Goal: Transaction & Acquisition: Subscribe to service/newsletter

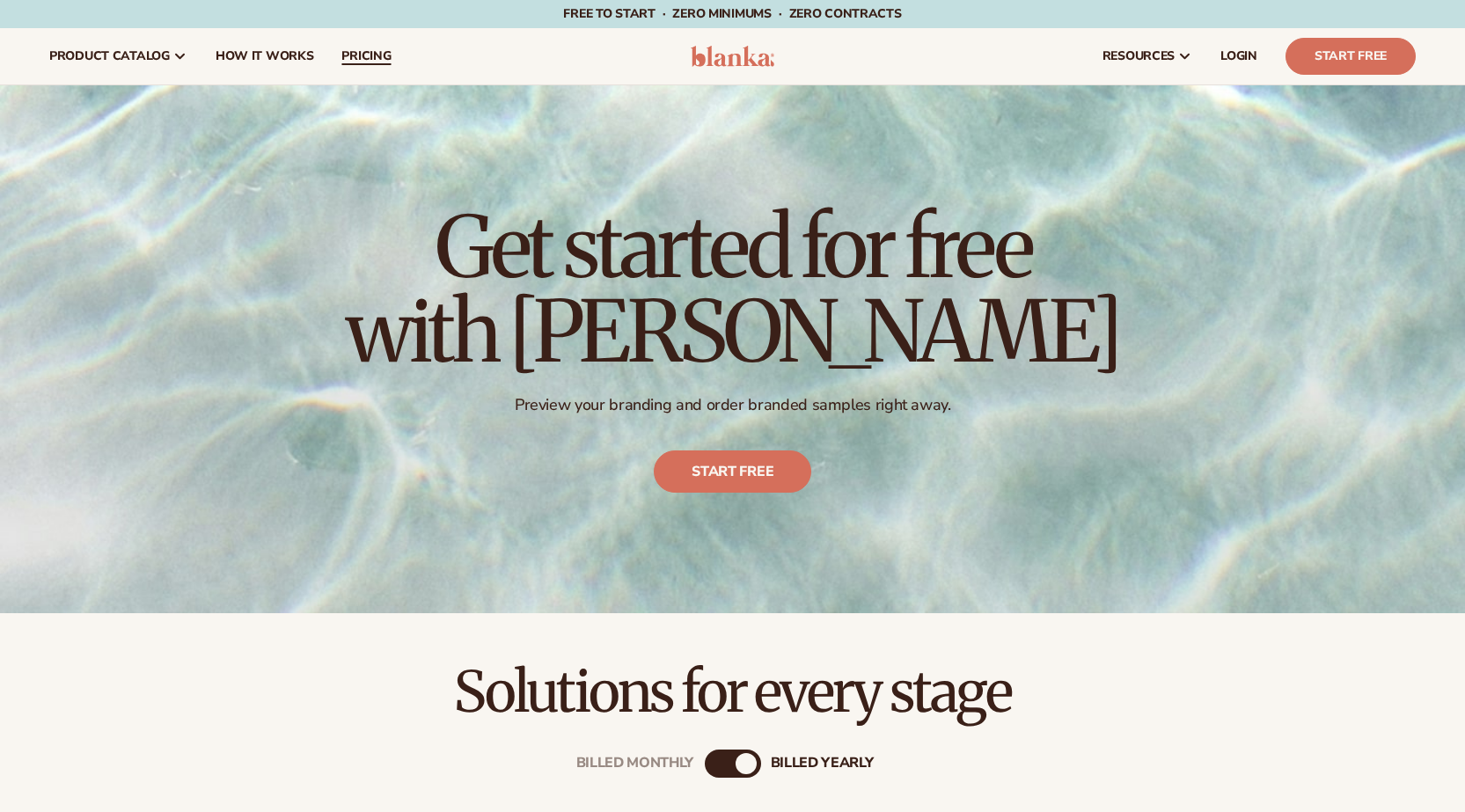
click at [373, 57] on span "pricing" at bounding box center [366, 56] width 49 height 14
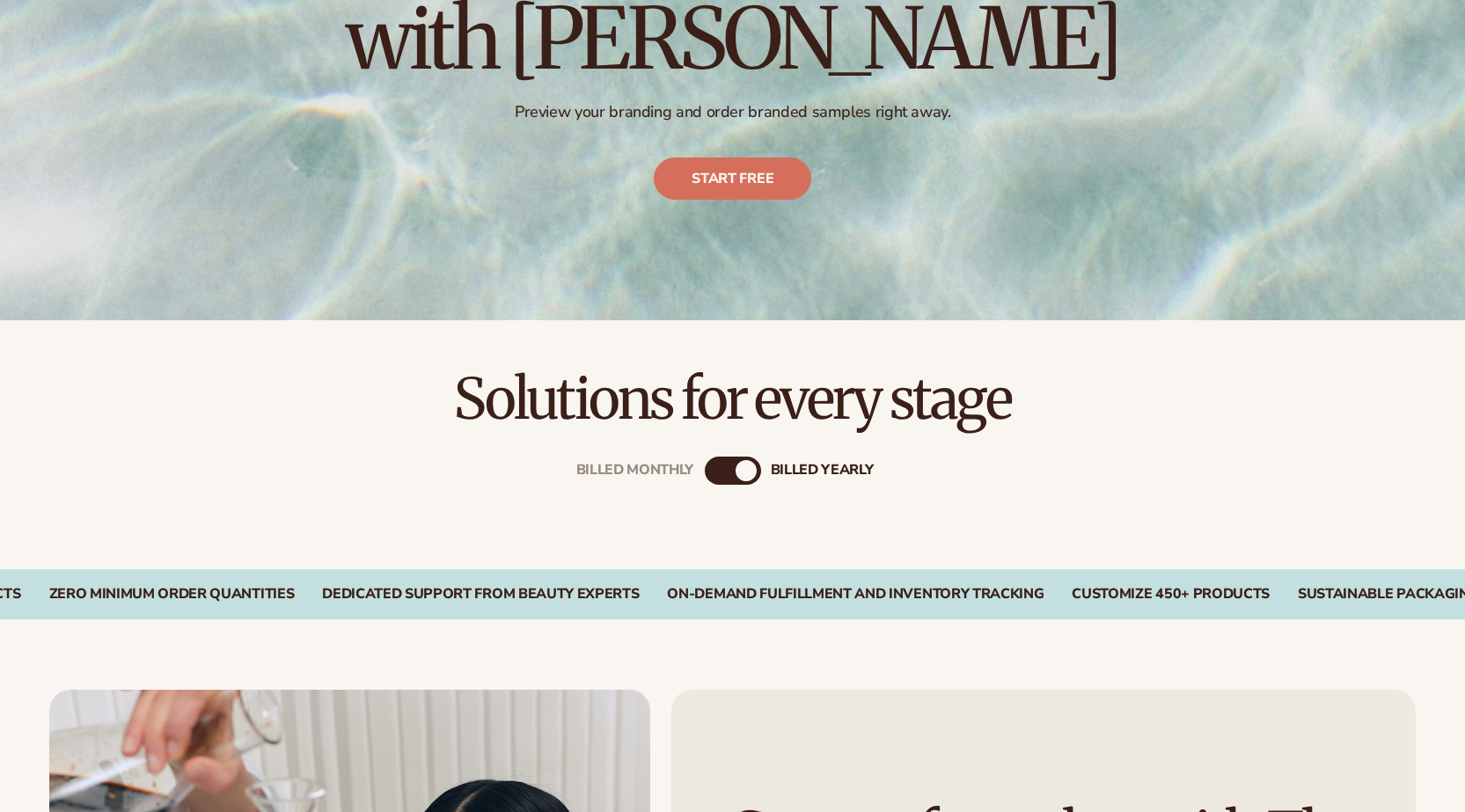
scroll to position [587, 0]
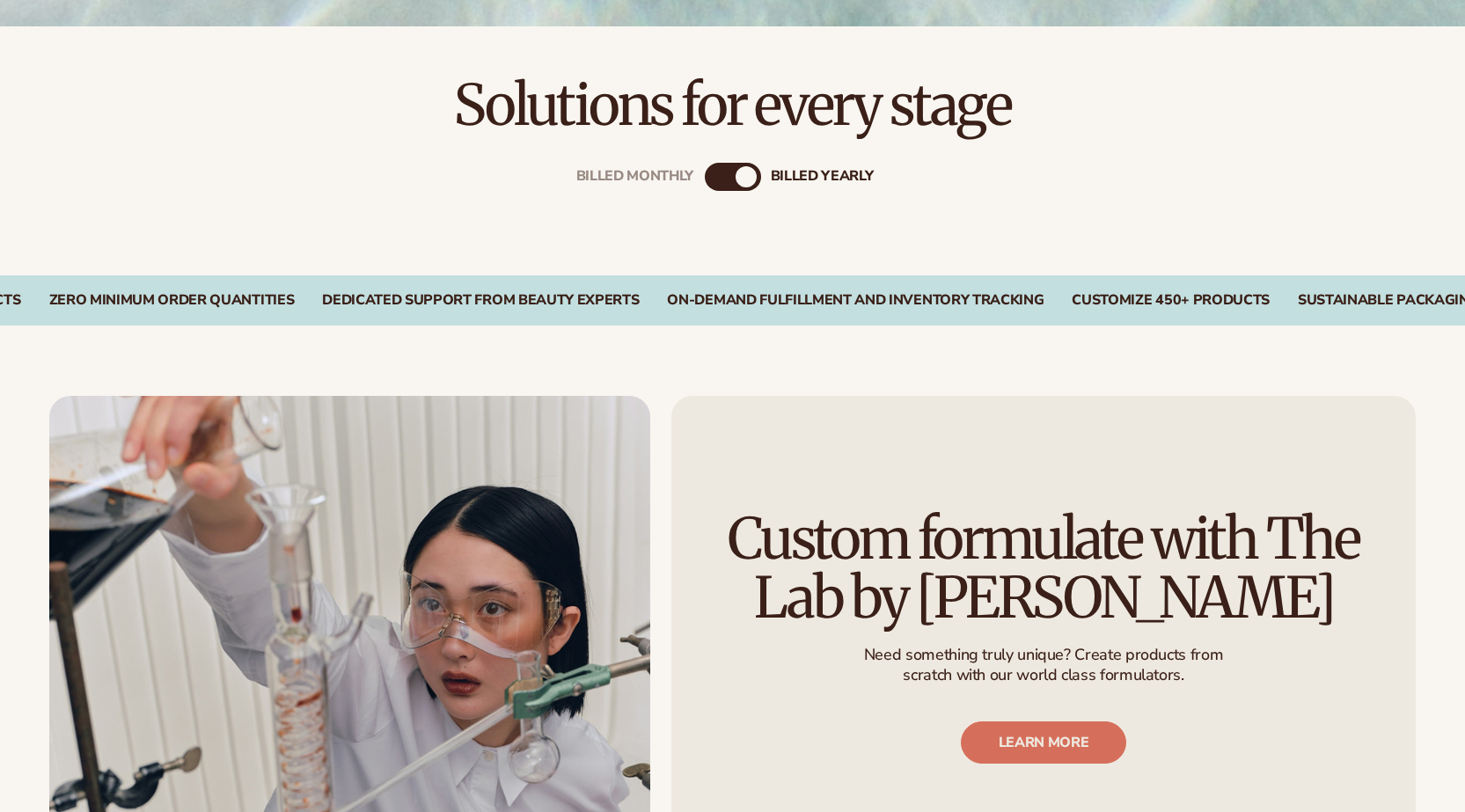
click at [731, 176] on div "Billed Monthly billed Yearly" at bounding box center [733, 177] width 57 height 28
drag, startPoint x: 791, startPoint y: 169, endPoint x: 710, endPoint y: 166, distance: 81.1
click at [773, 174] on div "billed Yearly" at bounding box center [822, 177] width 103 height 17
click at [742, 172] on div "billed Yearly" at bounding box center [746, 176] width 21 height 21
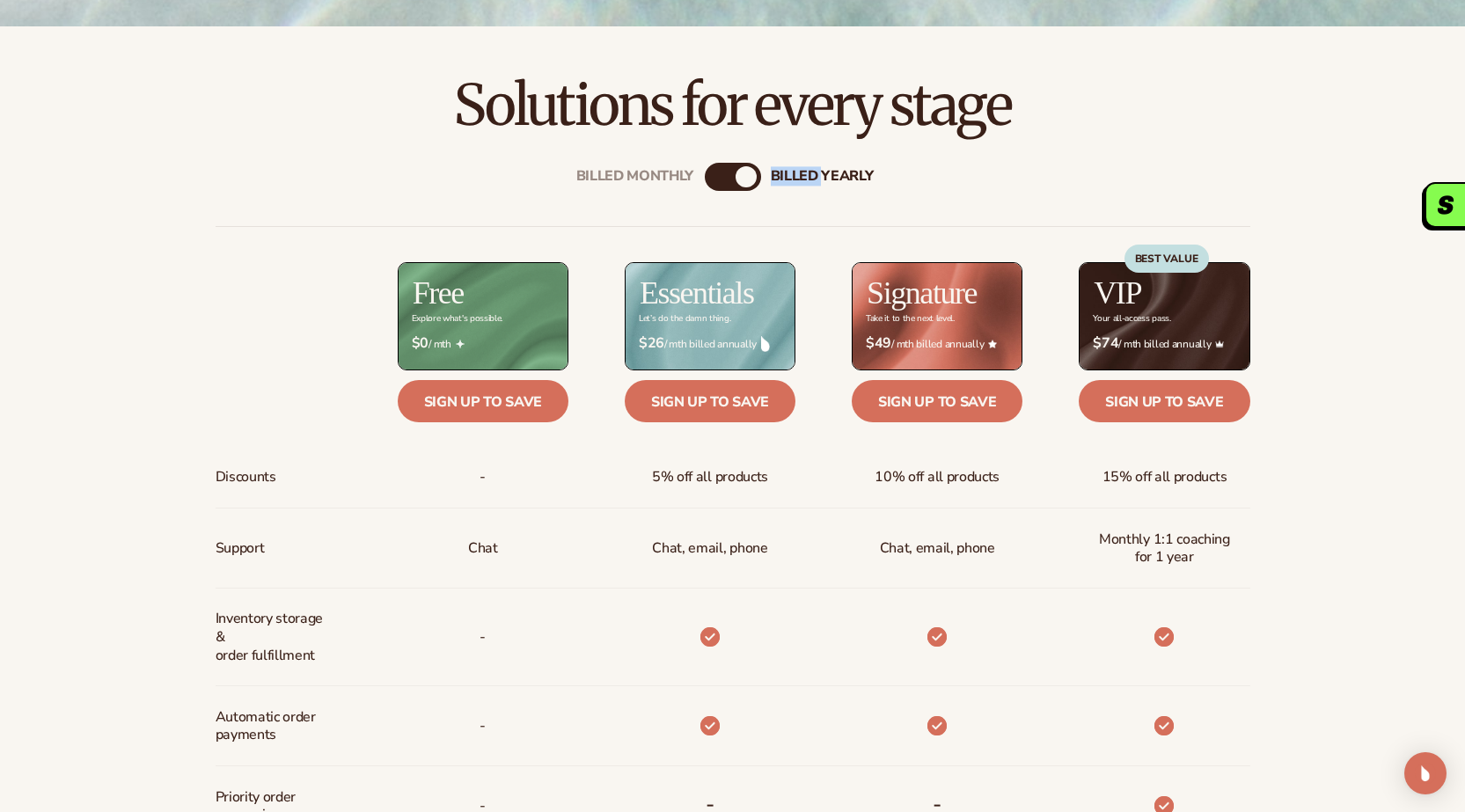
click at [743, 172] on div "billed Yearly" at bounding box center [746, 176] width 21 height 21
click at [695, 325] on div "$ $26 / mth billed annually" at bounding box center [709, 344] width 171 height 45
click at [464, 305] on h2 "Free" at bounding box center [438, 293] width 51 height 32
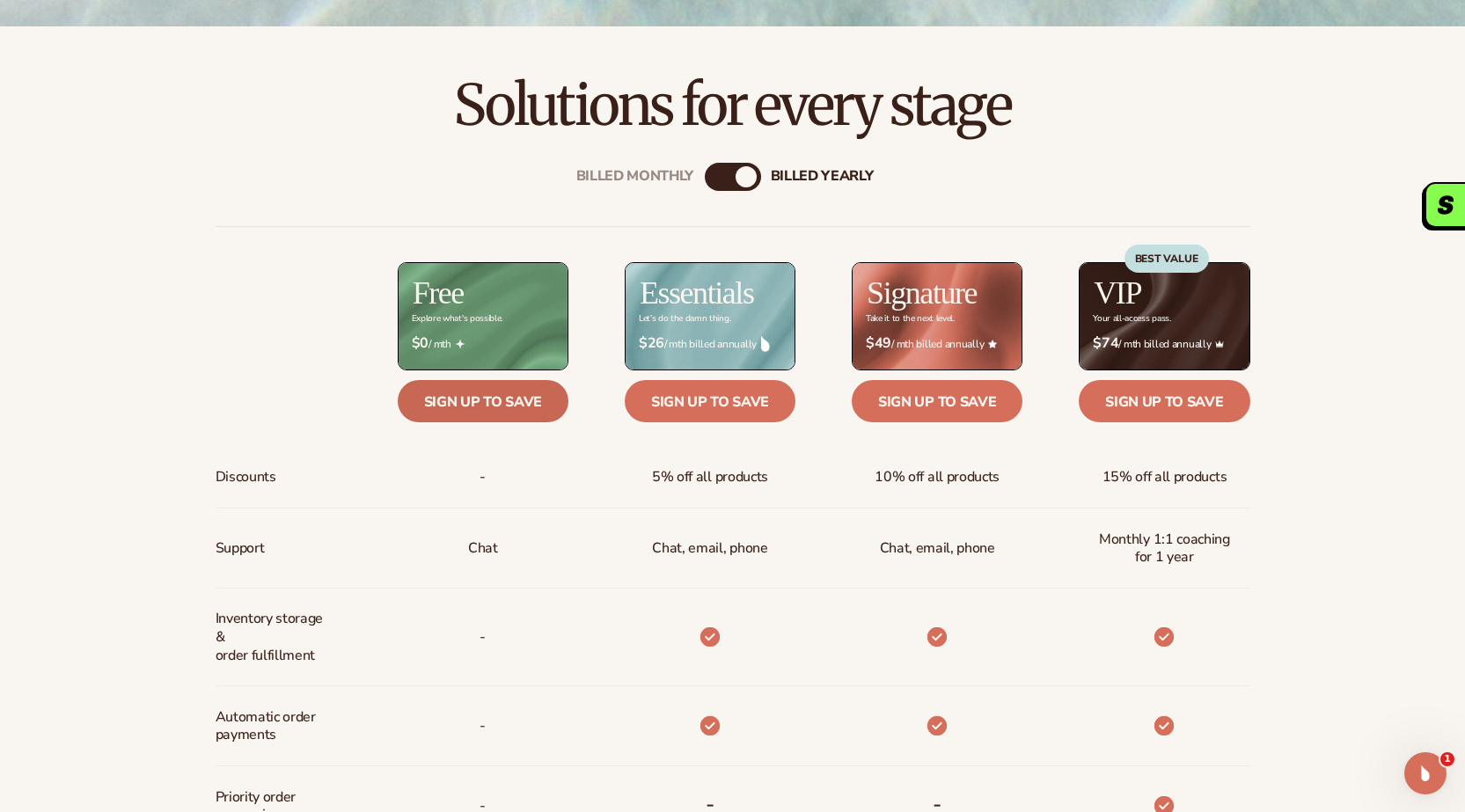
click at [487, 419] on link "Sign up to save" at bounding box center [482, 400] width 171 height 42
